Goal: Navigation & Orientation: Find specific page/section

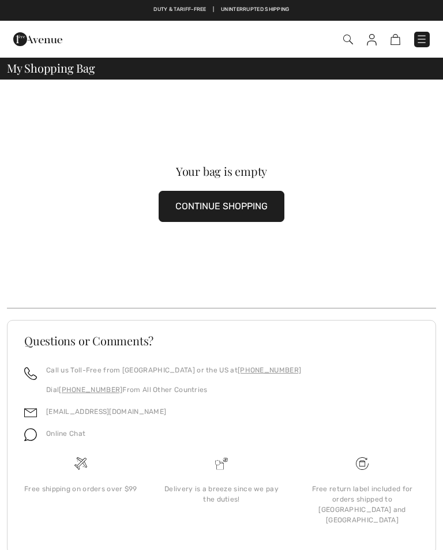
click at [420, 40] on img at bounding box center [422, 39] width 12 height 12
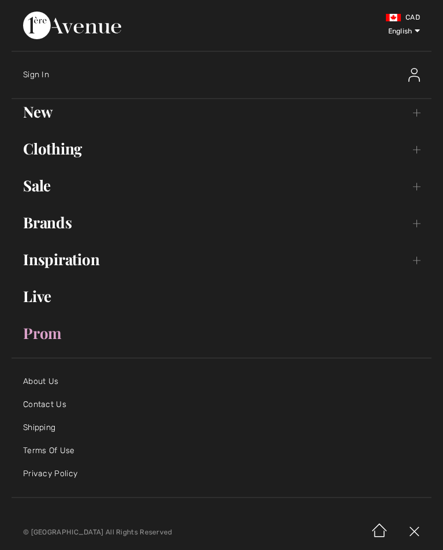
click at [37, 114] on link "New Toggle submenu" at bounding box center [222, 111] width 420 height 25
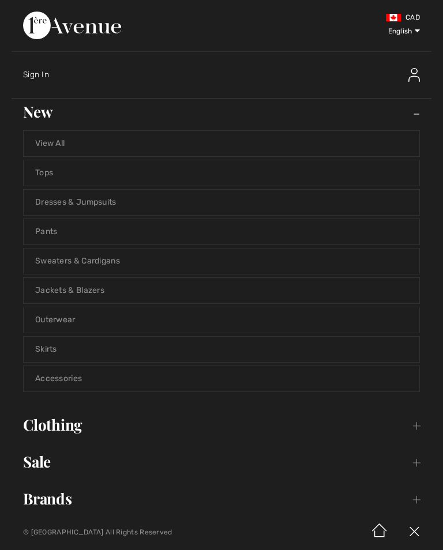
click at [51, 144] on link "View All" at bounding box center [221, 143] width 395 height 25
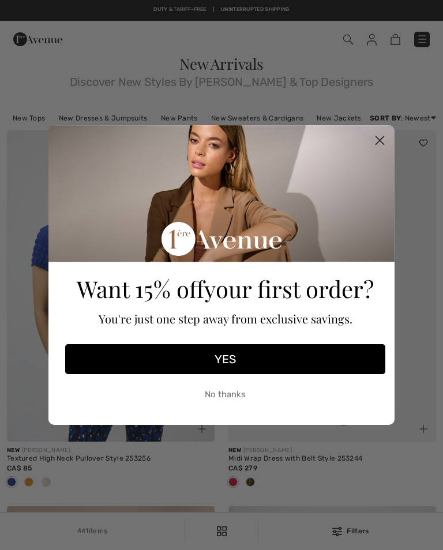
checkbox input "true"
click at [382, 139] on circle "Close dialog" at bounding box center [379, 140] width 19 height 19
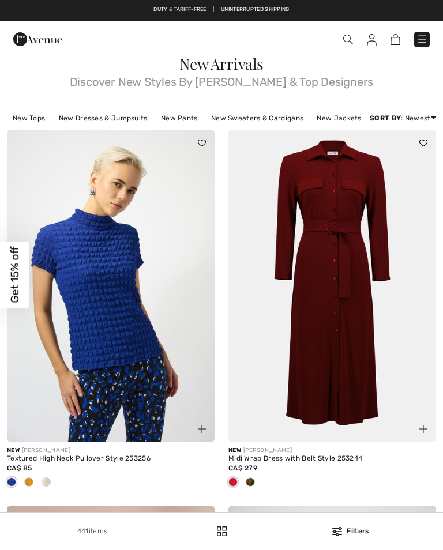
click at [382, 172] on icon "Close dialog" at bounding box center [380, 176] width 8 height 8
